Goal: Information Seeking & Learning: Learn about a topic

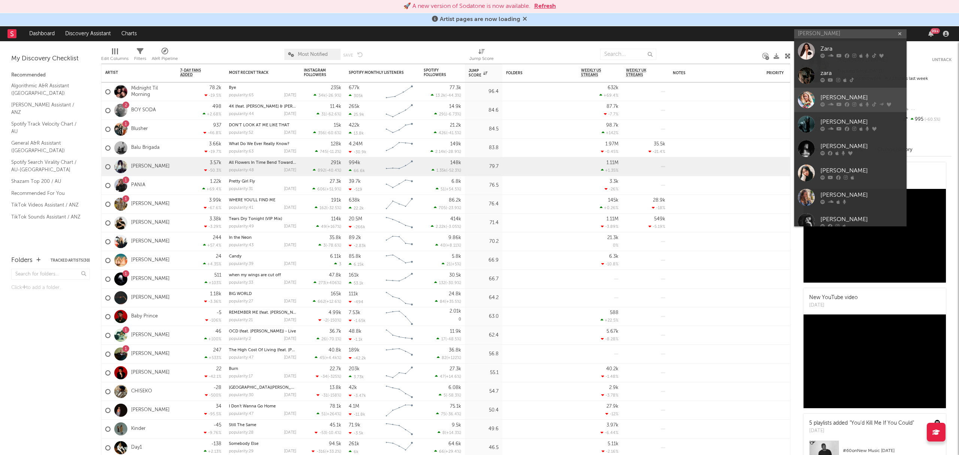
type input "[PERSON_NAME]"
click at [851, 96] on div "[PERSON_NAME]" at bounding box center [861, 97] width 82 height 9
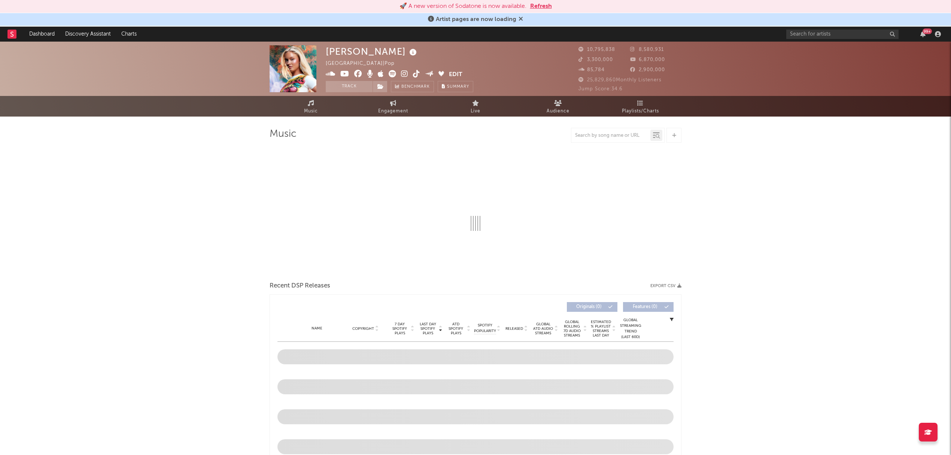
select select "6m"
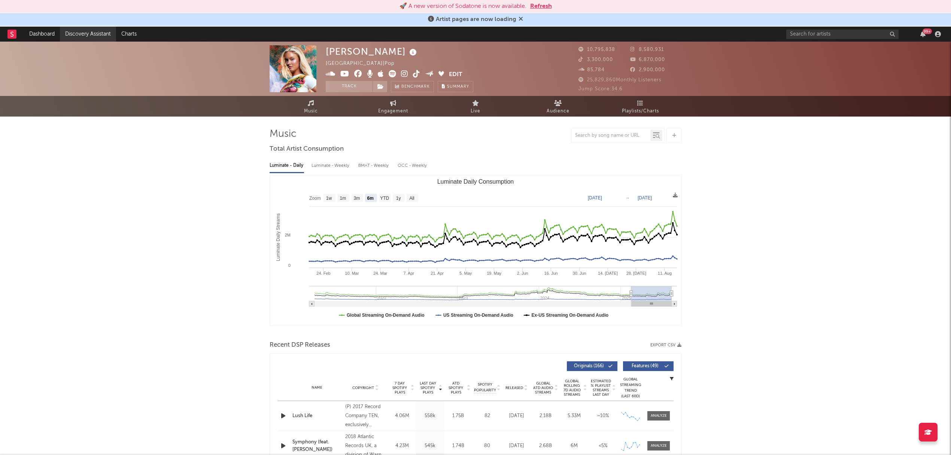
drag, startPoint x: 47, startPoint y: 33, endPoint x: 80, endPoint y: 38, distance: 33.0
click at [47, 33] on link "Dashboard" at bounding box center [42, 34] width 36 height 15
